Goal: Find specific page/section: Find specific page/section

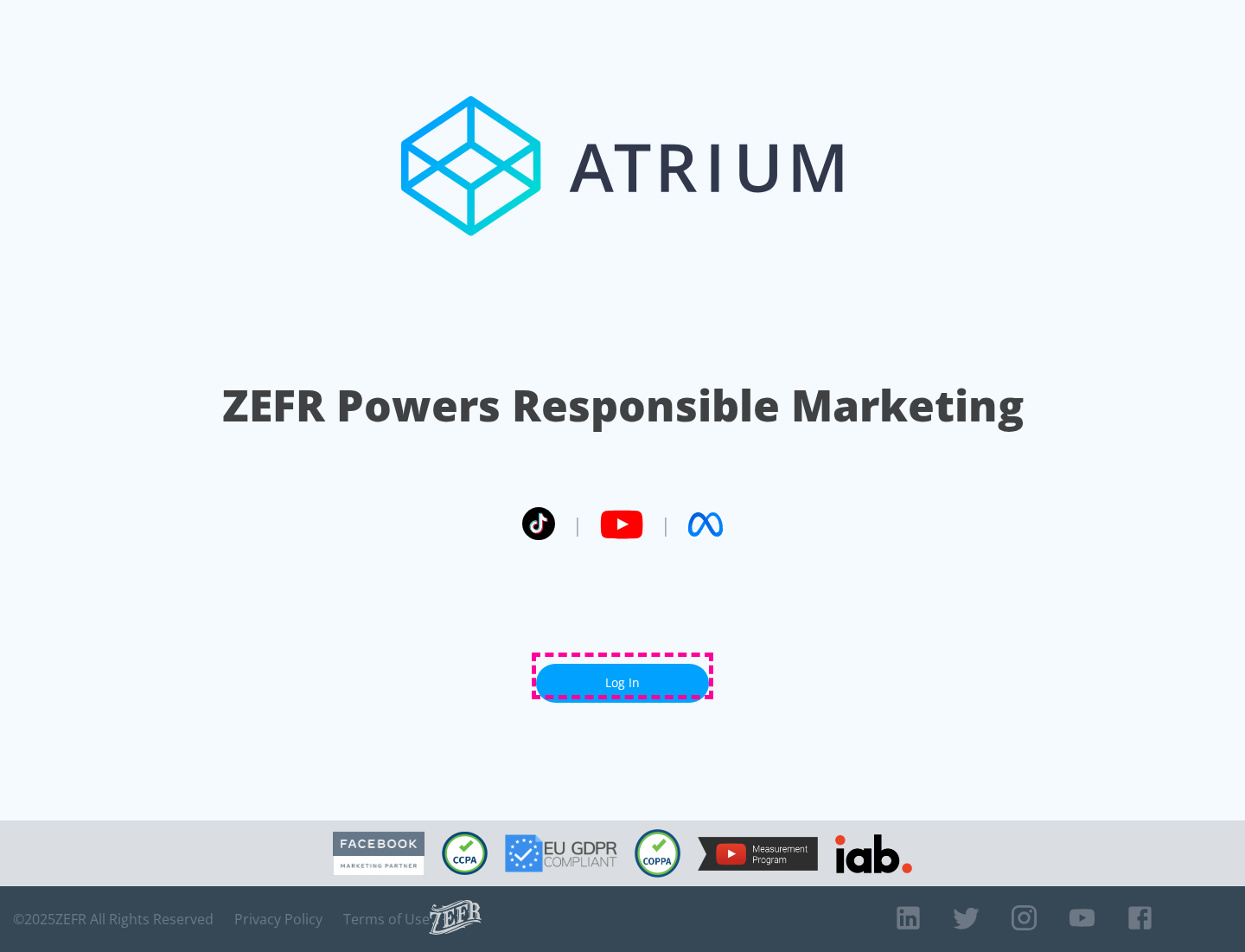
click at [623, 675] on link "Log In" at bounding box center [622, 682] width 173 height 39
